Goal: Information Seeking & Learning: Find specific fact

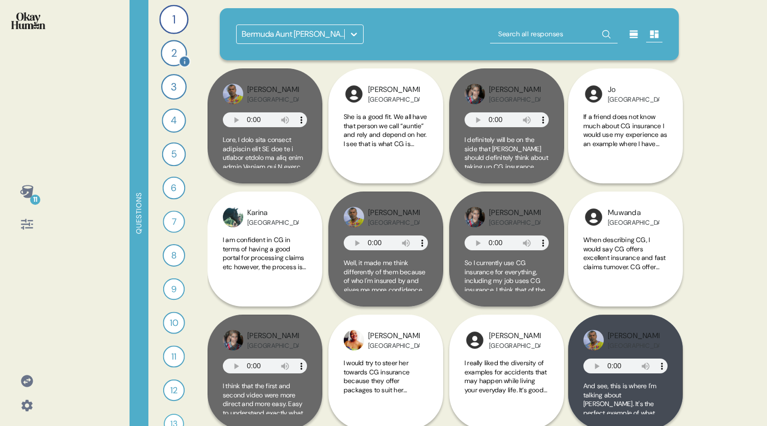
click at [168, 55] on div "2" at bounding box center [174, 53] width 26 height 26
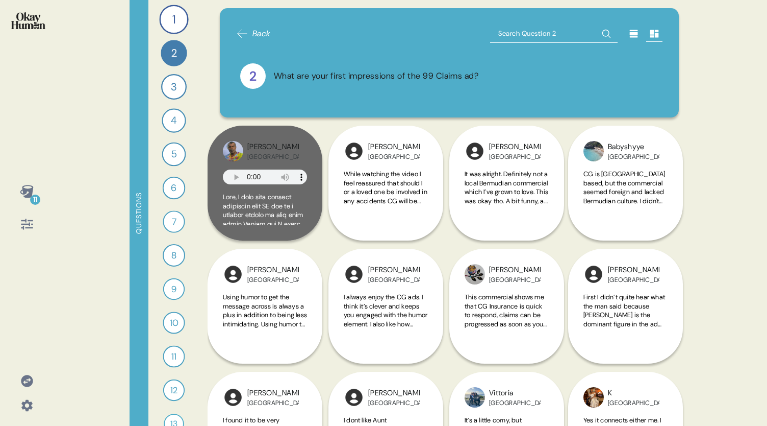
click at [550, 31] on input "text" at bounding box center [554, 33] width 128 height 18
type input "Attention"
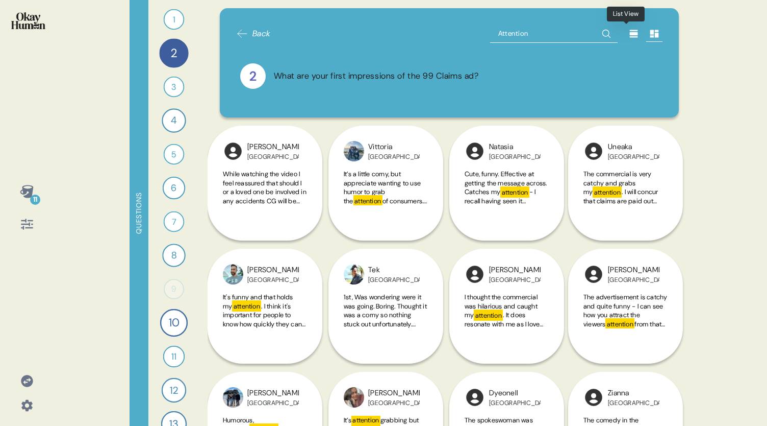
click at [629, 29] on icon at bounding box center [634, 34] width 10 height 10
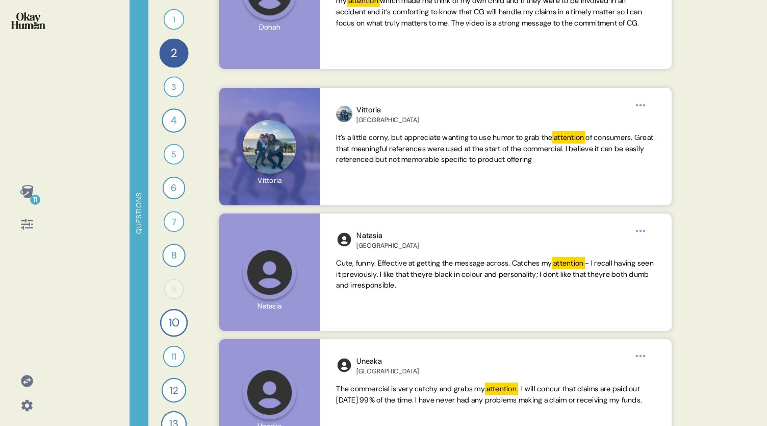
scroll to position [202, 0]
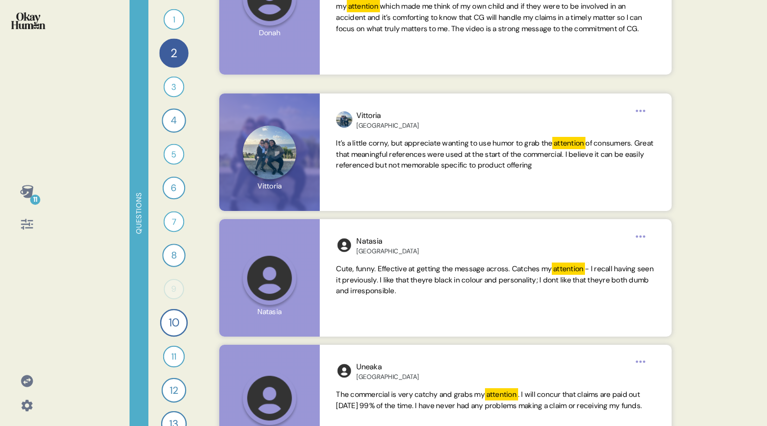
drag, startPoint x: 698, startPoint y: 88, endPoint x: 687, endPoint y: 91, distance: 11.6
click at [687, 91] on div "11 Questions 1 Tell me what, if anything, you know about CG insurance. 1 Respon…" at bounding box center [383, 213] width 767 height 426
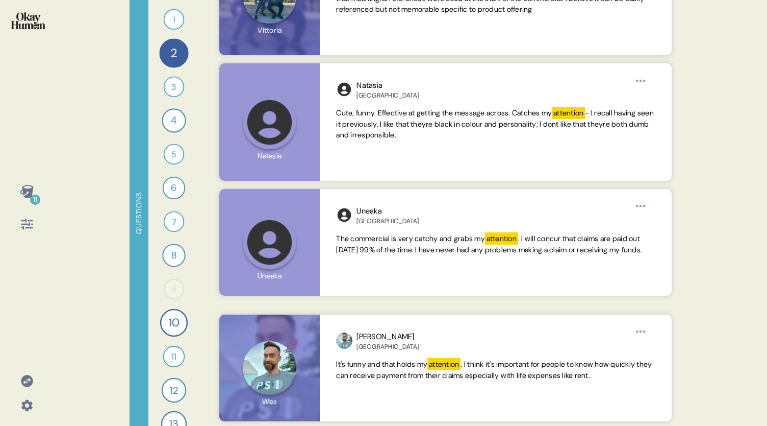
scroll to position [354, 0]
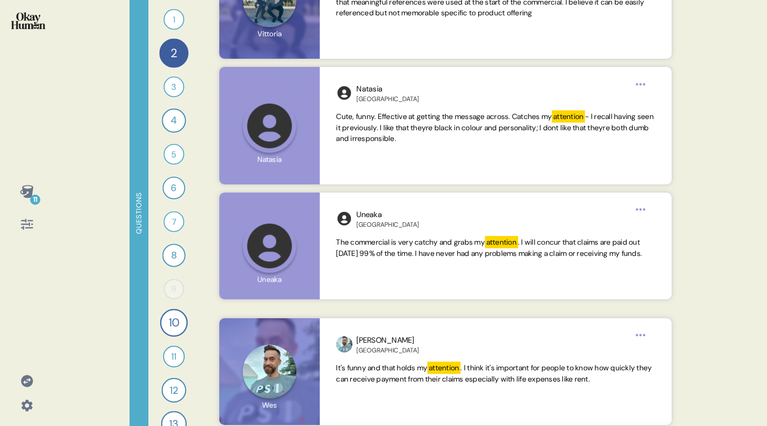
click at [759, 227] on div "11 Questions 1 Tell me what, if anything, you know about CG insurance. 1 Respon…" at bounding box center [383, 213] width 767 height 426
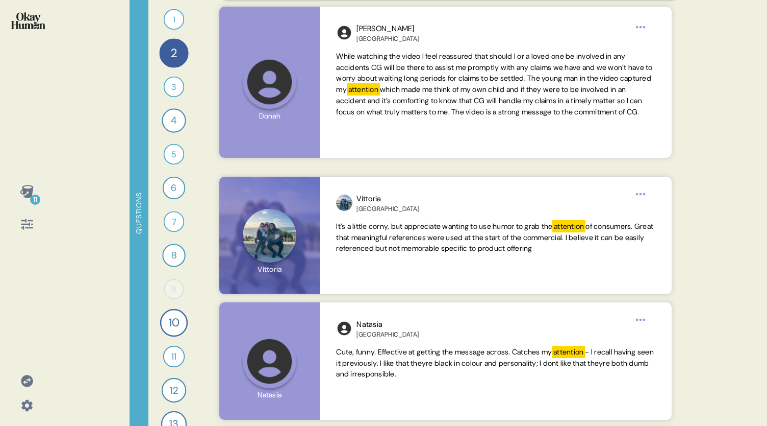
scroll to position [0, 0]
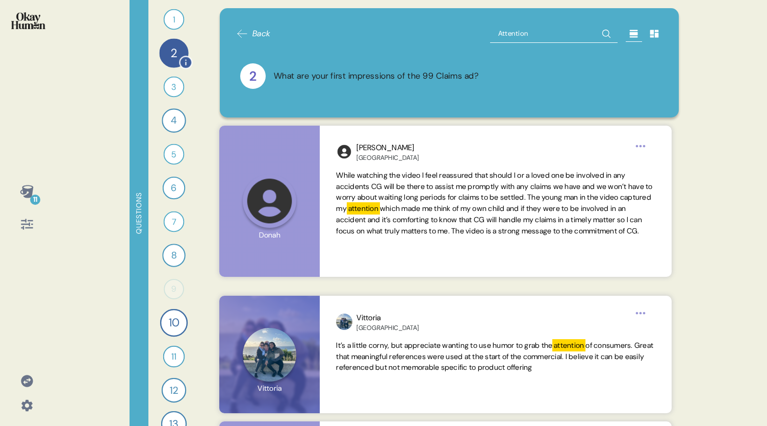
click at [168, 59] on div "2" at bounding box center [173, 52] width 29 height 29
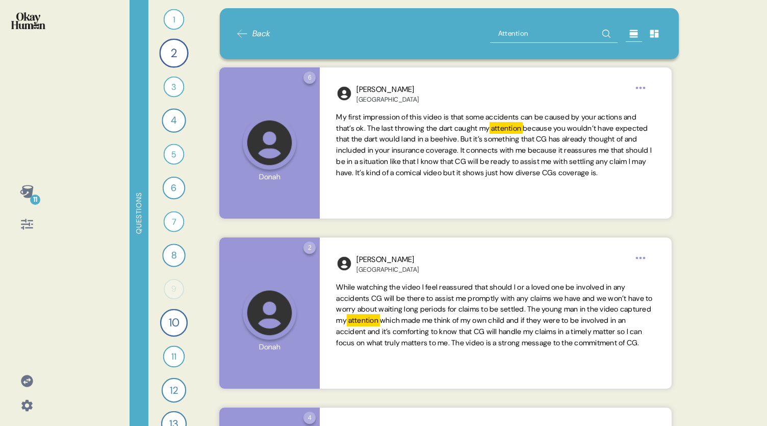
click at [531, 32] on input "Attention" at bounding box center [554, 33] width 128 height 18
type input "A"
click at [247, 37] on icon at bounding box center [242, 34] width 12 height 12
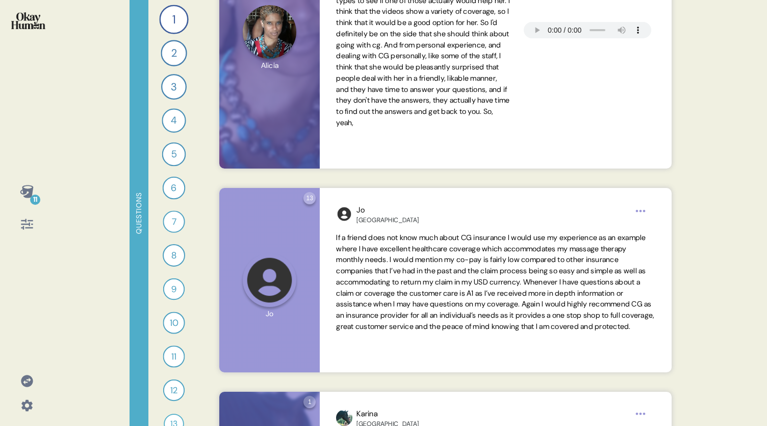
scroll to position [864, 0]
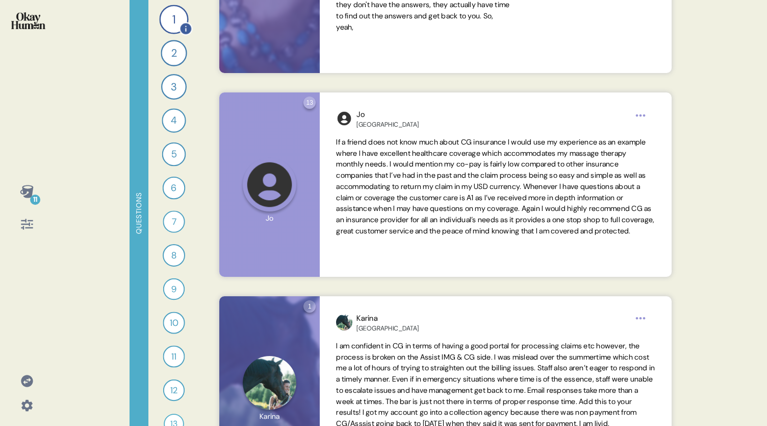
click at [164, 21] on div "1" at bounding box center [173, 19] width 29 height 29
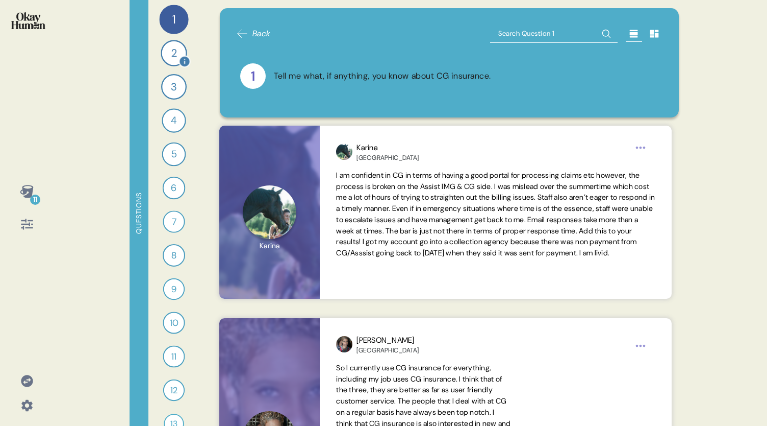
click at [169, 62] on div "2" at bounding box center [174, 53] width 26 height 26
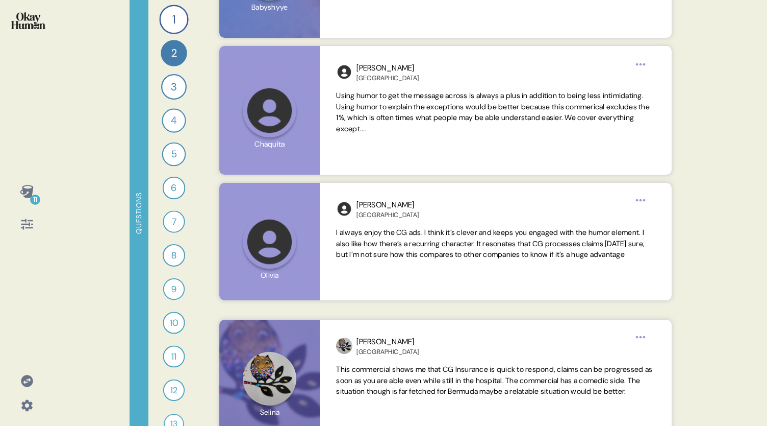
scroll to position [924, 0]
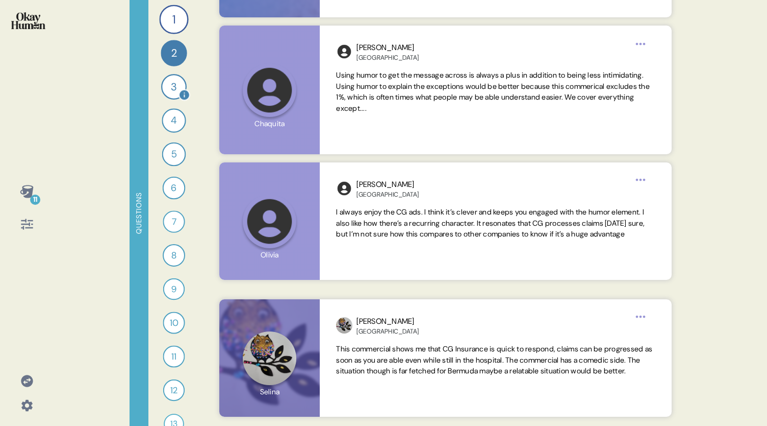
click at [168, 93] on div "3" at bounding box center [174, 87] width 26 height 26
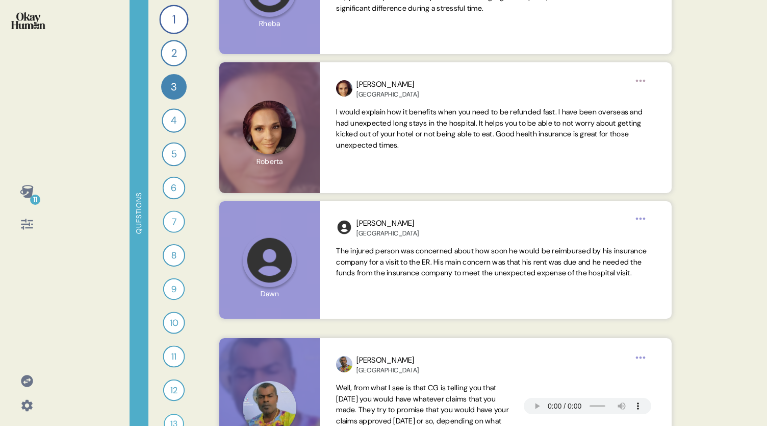
scroll to position [613, 0]
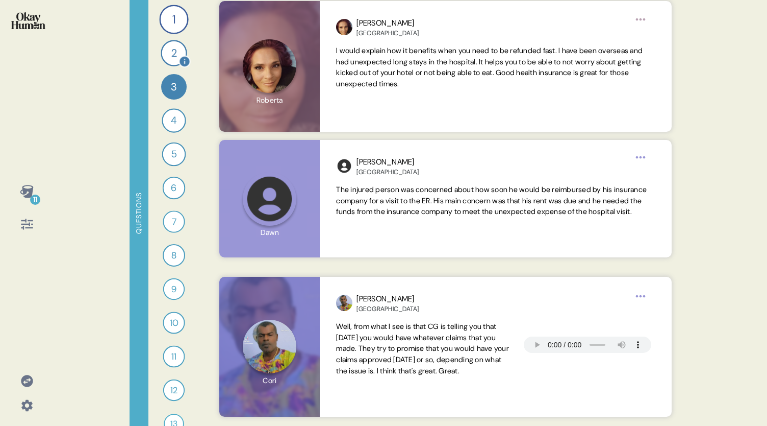
click at [170, 54] on div "2" at bounding box center [174, 53] width 26 height 26
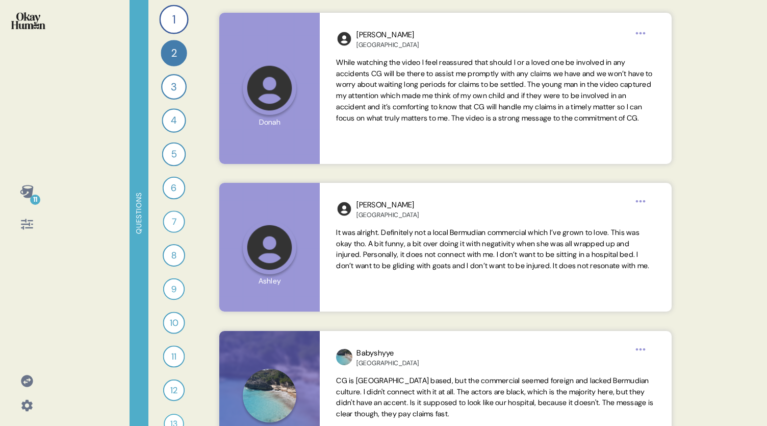
scroll to position [490, 0]
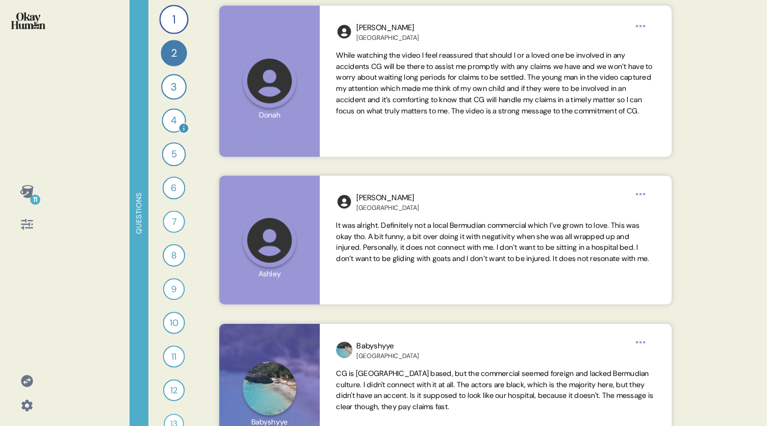
click at [162, 122] on div "4" at bounding box center [174, 120] width 24 height 24
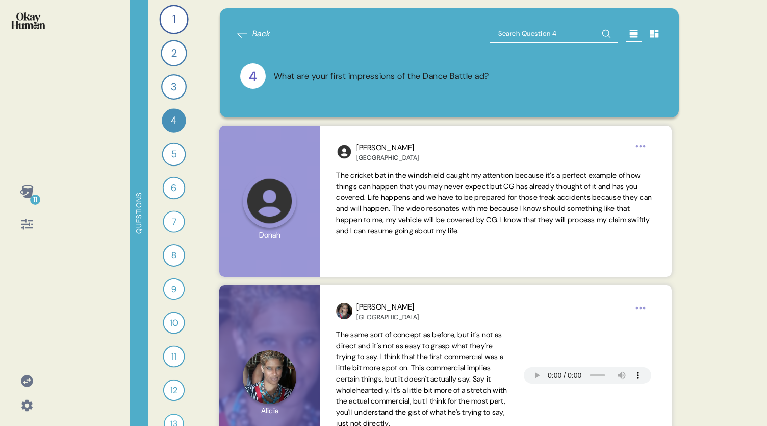
click at [509, 32] on input "text" at bounding box center [554, 33] width 128 height 18
type input "Attention"
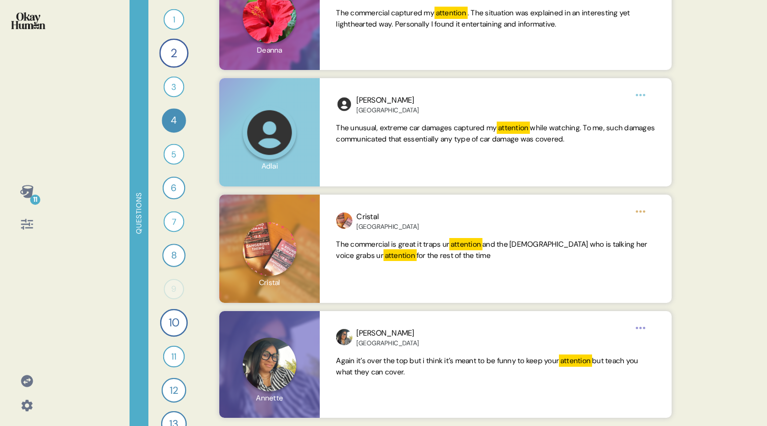
scroll to position [719, 0]
click at [27, 189] on icon at bounding box center [26, 191] width 13 height 13
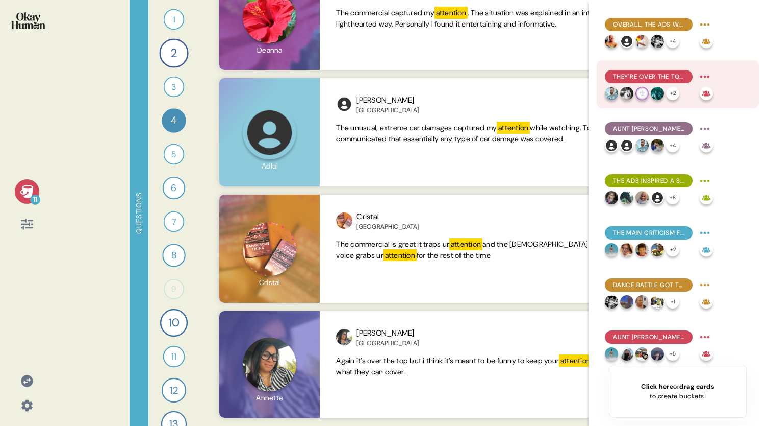
click at [662, 75] on span "They're over the top in a good way, feeling energetic and eye-catching." at bounding box center [648, 76] width 71 height 9
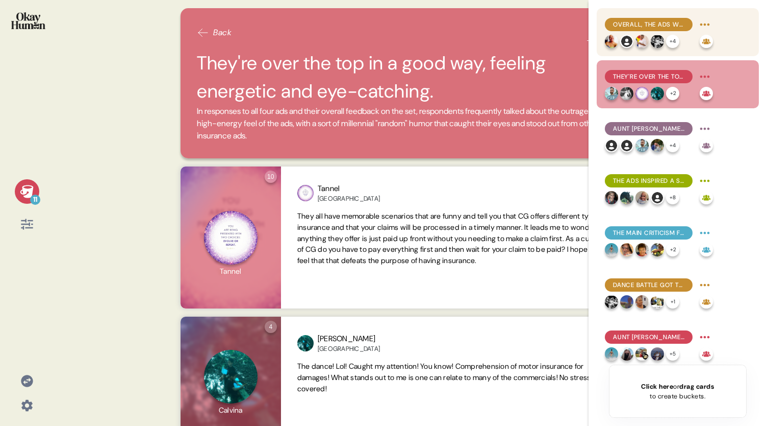
click at [652, 27] on span "Overall, the ads were described as funny, outrageous, and attention-grabbing." at bounding box center [648, 24] width 71 height 9
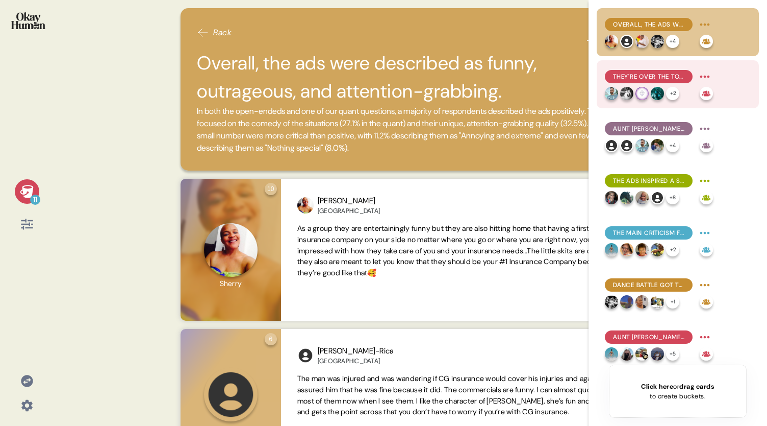
click at [654, 78] on span "They're over the top in a good way, feeling energetic and eye-catching." at bounding box center [648, 76] width 71 height 9
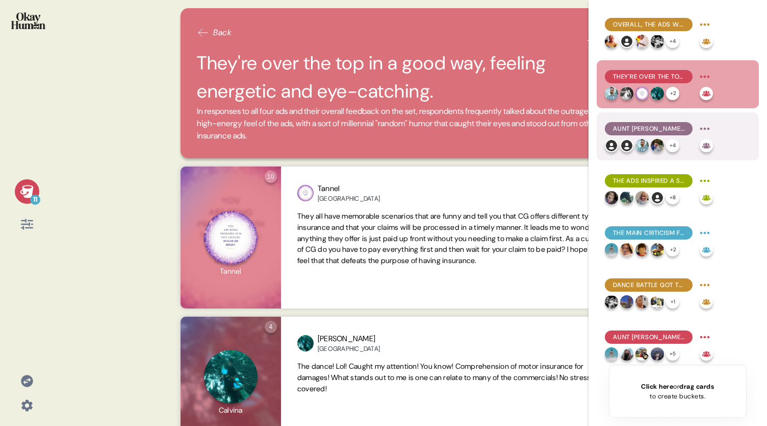
click at [656, 127] on span "Aunt [PERSON_NAME] does a great job of fitting in with & amplifying that vibe." at bounding box center [648, 128] width 71 height 9
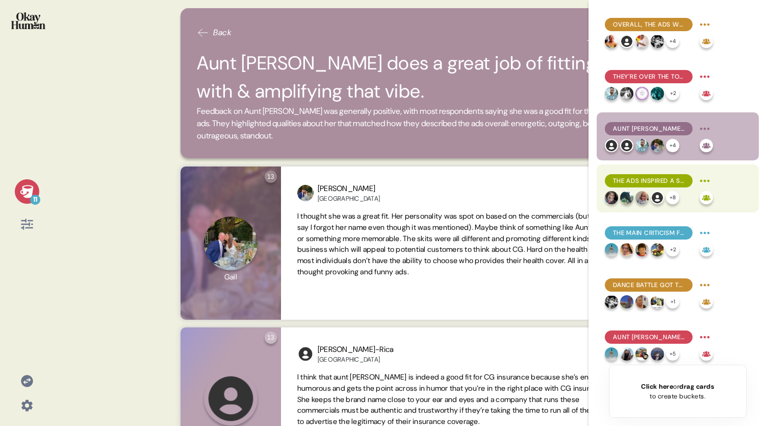
click at [661, 180] on span "The ads inspired a solid majority to learn more about CG." at bounding box center [648, 180] width 71 height 9
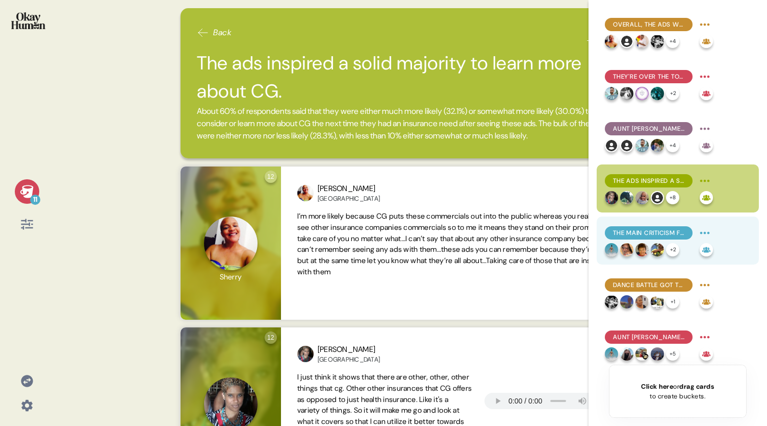
click at [654, 231] on span "The main criticism focused on the complexity of the ads' situations." at bounding box center [648, 232] width 71 height 9
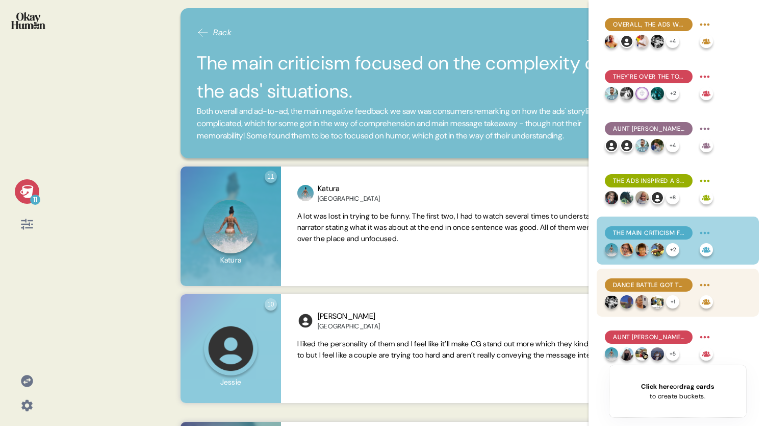
click at [635, 292] on div "Dance Battle got the most criticism for the complexity of its storyline." at bounding box center [659, 285] width 108 height 16
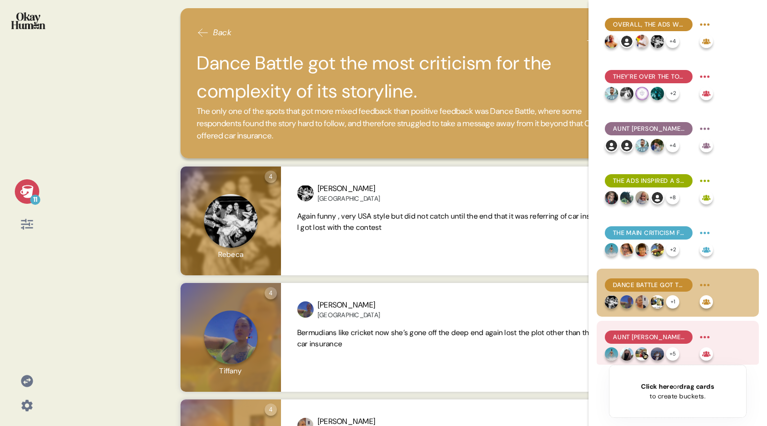
click at [638, 340] on span "Aunt [PERSON_NAME] was more relatable than not, though the ads could still feel…" at bounding box center [648, 336] width 71 height 9
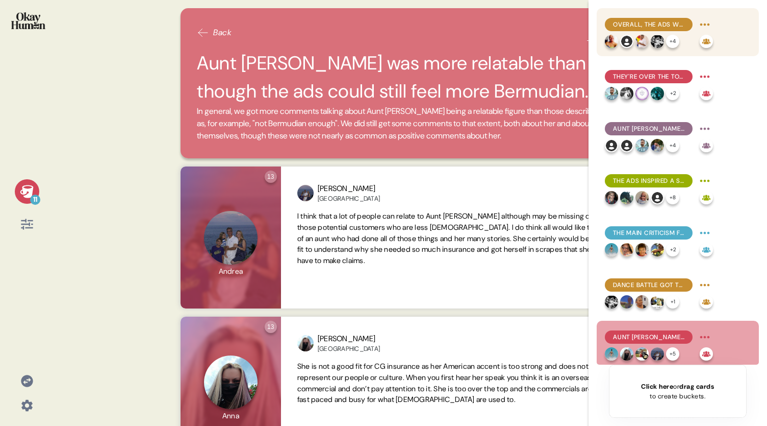
click at [641, 24] on span "Overall, the ads were described as funny, outrageous, and attention-grabbing." at bounding box center [648, 24] width 71 height 9
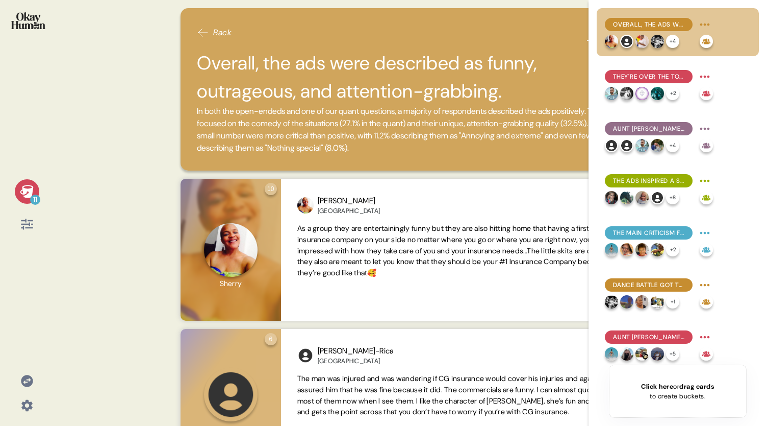
click at [514, 147] on span "In both the open-endeds and one of our quant questions, a majority of responden…" at bounding box center [410, 129] width 427 height 49
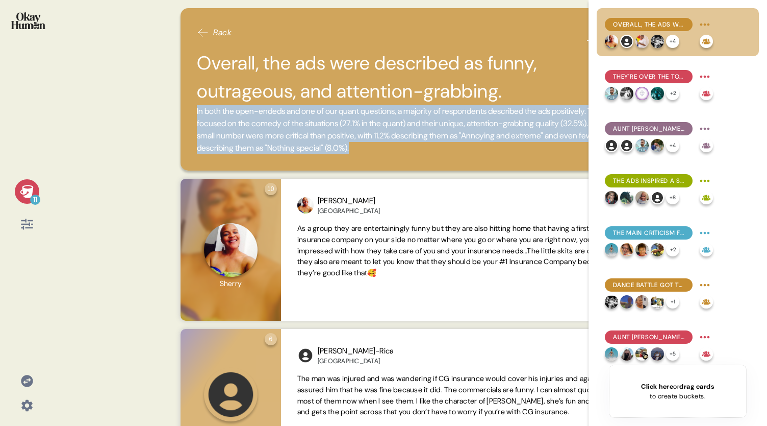
drag, startPoint x: 514, startPoint y: 146, endPoint x: 195, endPoint y: 114, distance: 320.5
click at [195, 114] on div "Back Overall, the ads were described as funny, outrageous, and attention-grabbi…" at bounding box center [411, 89] width 460 height 162
copy span "In both the open-endeds and one of our quant questions, a majority of responden…"
click at [511, 151] on span "In both the open-endeds and one of our quant questions, a majority of responden…" at bounding box center [410, 129] width 427 height 49
drag, startPoint x: 511, startPoint y: 148, endPoint x: 188, endPoint y: 114, distance: 325.3
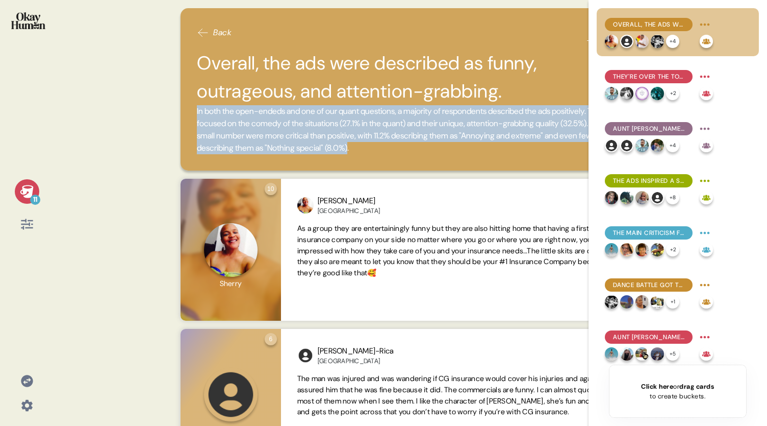
click at [188, 114] on div "Back Overall, the ads were described as funny, outrageous, and attention-grabbi…" at bounding box center [411, 89] width 460 height 162
copy span "In both the open-endeds and one of our quant questions, a majority of responden…"
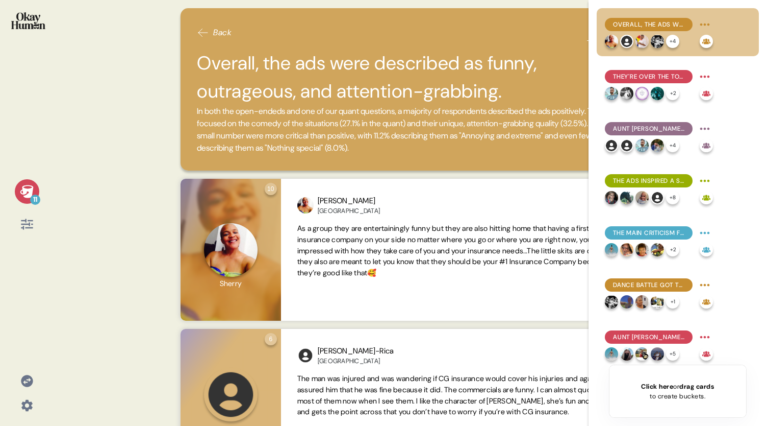
click at [121, 232] on div "11 Back Overall, the ads were described as funny, outrageous, and attention-gra…" at bounding box center [383, 213] width 767 height 426
click at [26, 190] on icon at bounding box center [26, 191] width 13 height 13
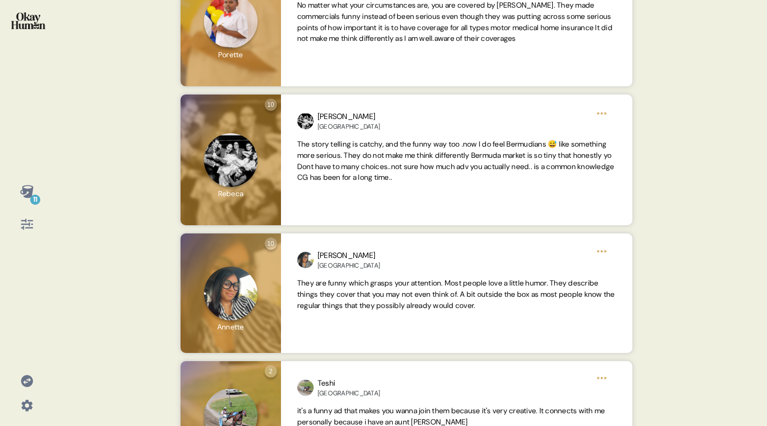
scroll to position [522, 0]
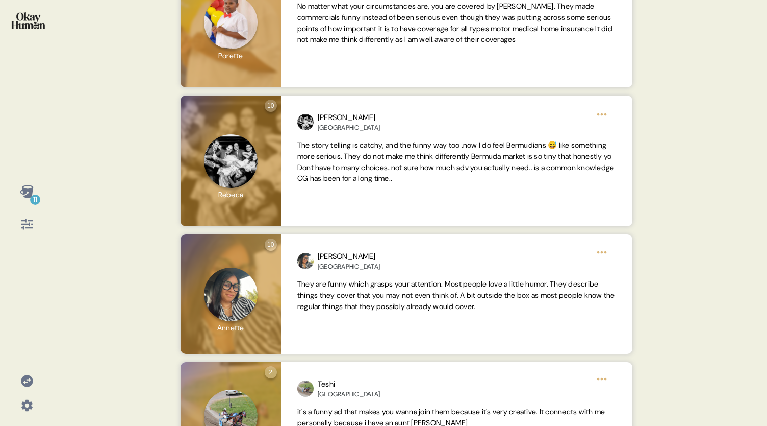
click at [673, 218] on div "11 Back Overall, the ads were described as funny, outrageous, and attention-gra…" at bounding box center [383, 213] width 767 height 426
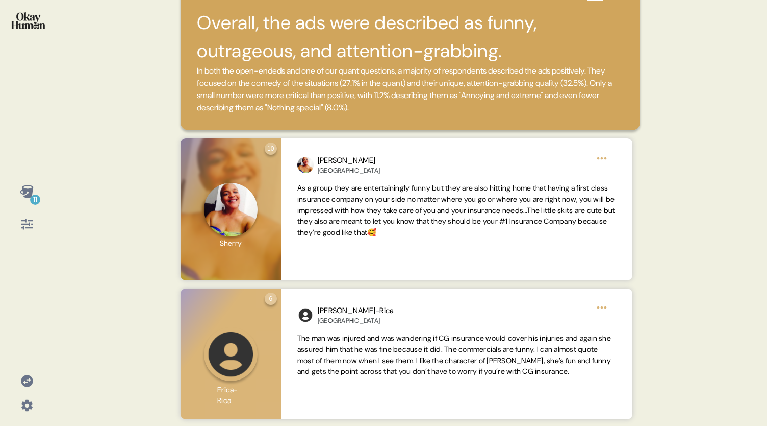
scroll to position [0, 0]
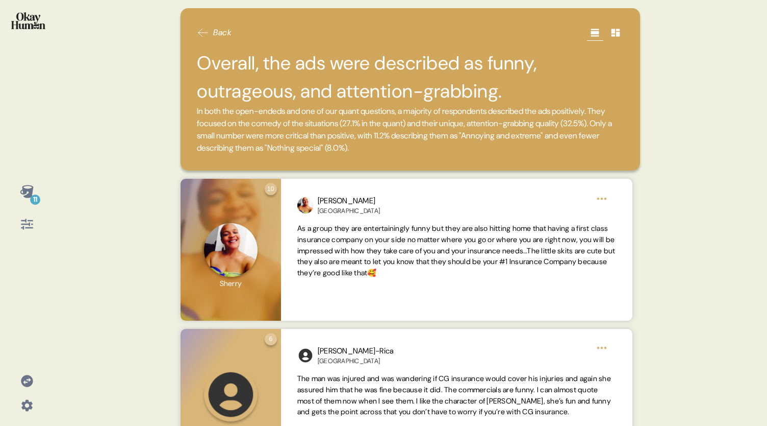
click at [30, 198] on div "11" at bounding box center [35, 199] width 10 height 10
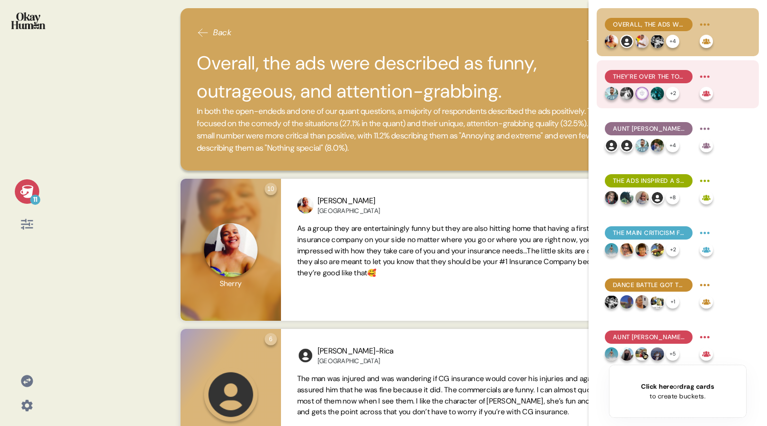
click at [644, 77] on span "They're over the top in a good way, feeling energetic and eye-catching." at bounding box center [648, 76] width 71 height 9
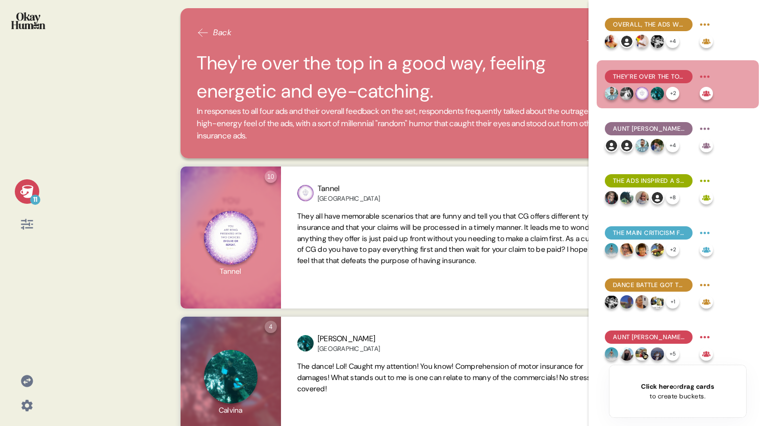
click at [115, 48] on div "11 Back They're over the top in a good way, feeling energetic and eye-catching.…" at bounding box center [383, 213] width 767 height 426
click at [29, 189] on icon at bounding box center [26, 191] width 13 height 13
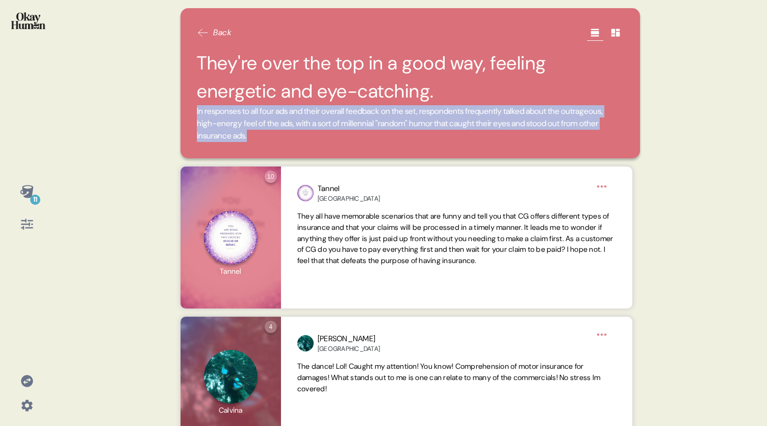
drag, startPoint x: 337, startPoint y: 134, endPoint x: 193, endPoint y: 113, distance: 145.3
click at [193, 113] on div "Back They're over the top in a good way, feeling energetic and eye-catching. In…" at bounding box center [411, 83] width 460 height 150
copy span "In responses to all four ads and their overall feedback on the set, respondents…"
click at [717, 157] on div "11 Back They're over the top in a good way, feeling energetic and eye-catching.…" at bounding box center [383, 213] width 767 height 426
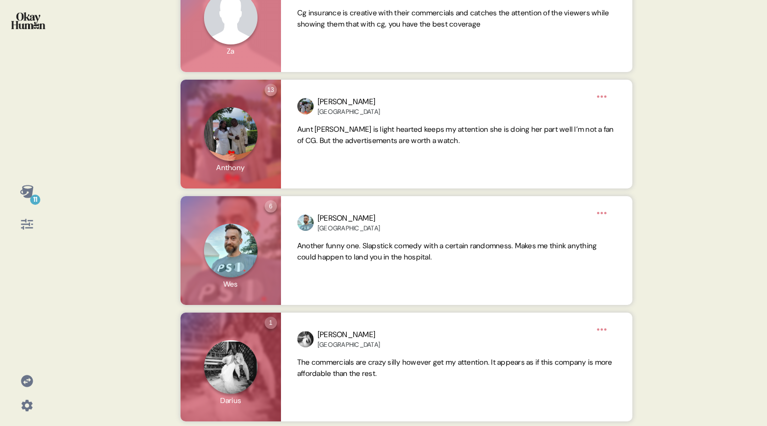
scroll to position [492, 0]
